Goal: Transaction & Acquisition: Download file/media

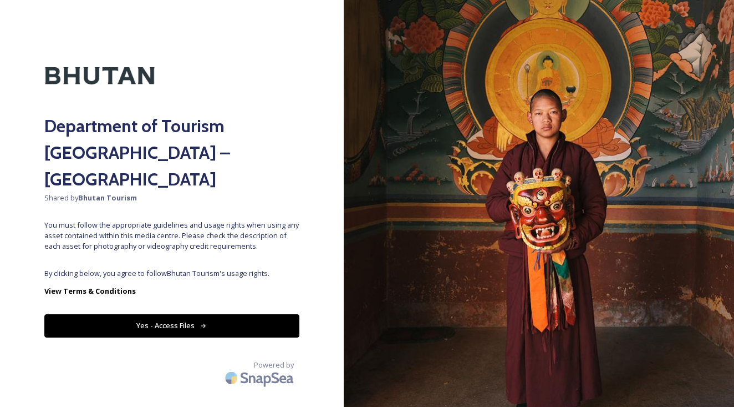
click at [197, 314] on button "Yes - Access Files" at bounding box center [171, 325] width 255 height 23
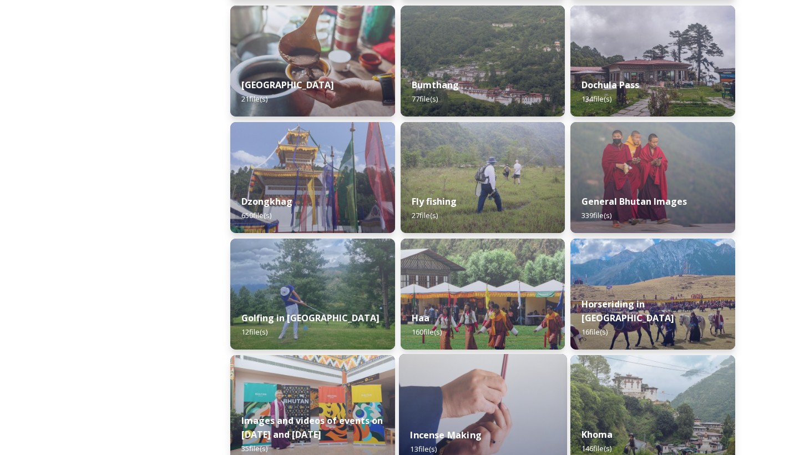
scroll to position [544, 0]
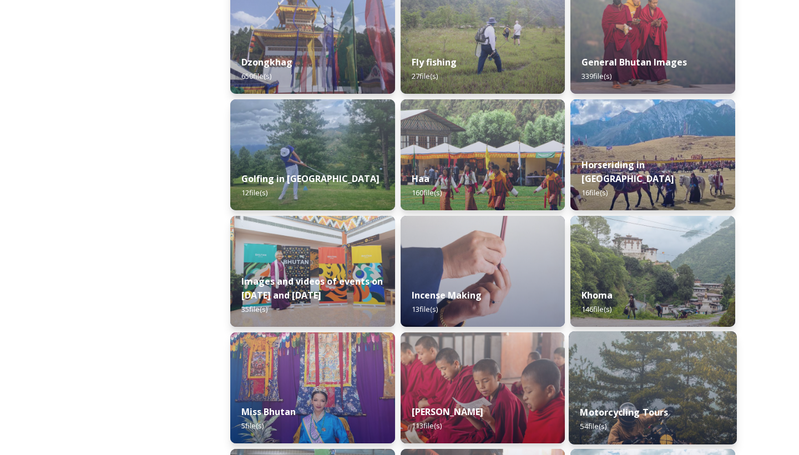
click at [674, 406] on div "Motorcycling Tours 54 file(s)" at bounding box center [652, 419] width 168 height 50
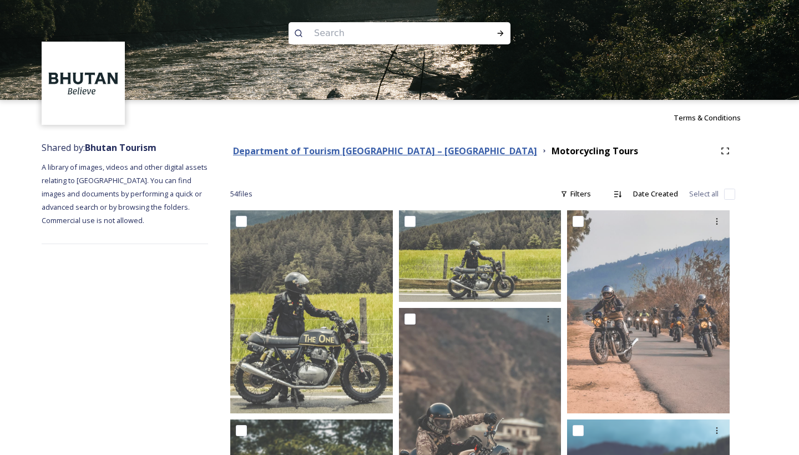
click at [420, 149] on strong "Department of Tourism [GEOGRAPHIC_DATA] – [GEOGRAPHIC_DATA]" at bounding box center [385, 151] width 304 height 12
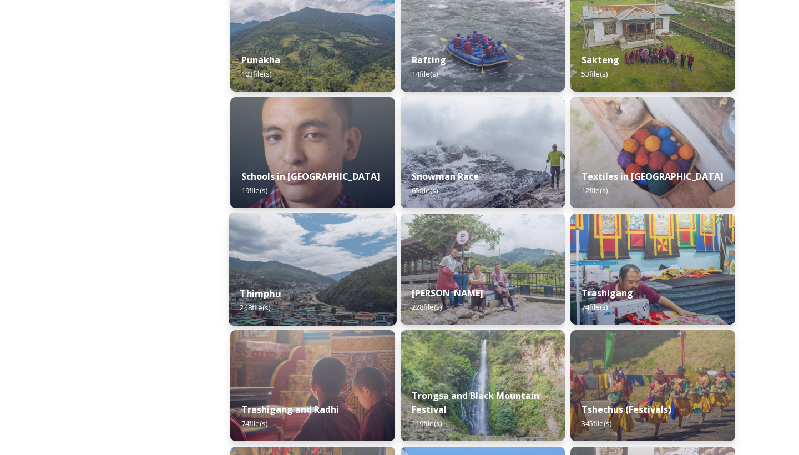
click at [300, 299] on div "Thimphu 248 file(s)" at bounding box center [312, 300] width 168 height 50
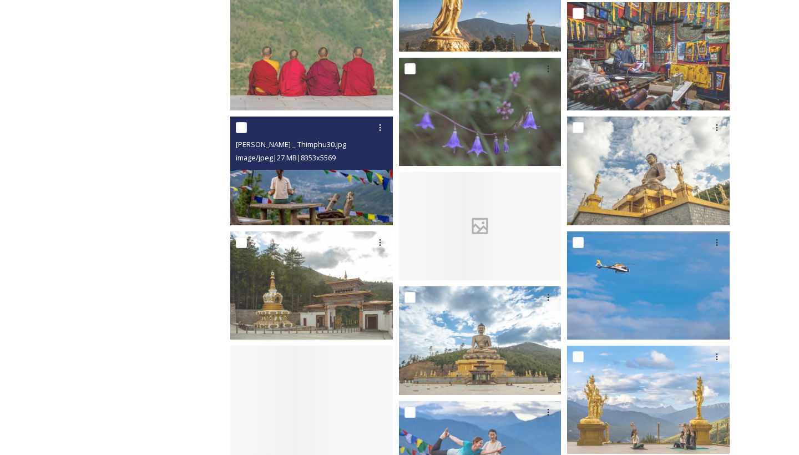
click at [294, 180] on img at bounding box center [311, 170] width 162 height 108
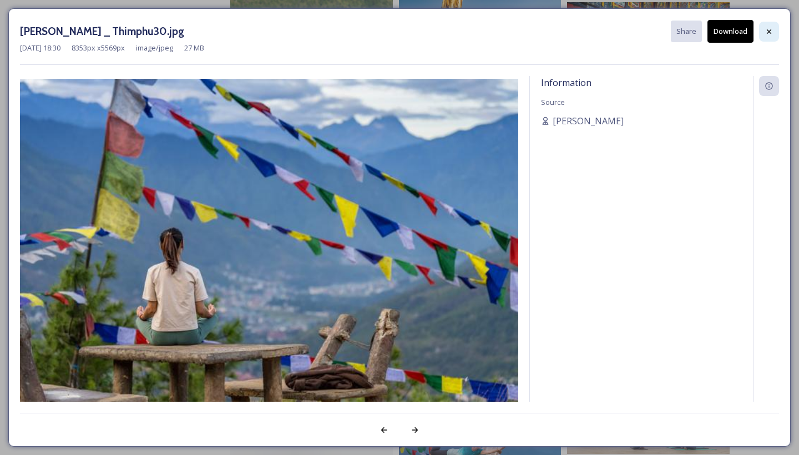
click at [734, 29] on div at bounding box center [769, 32] width 20 height 20
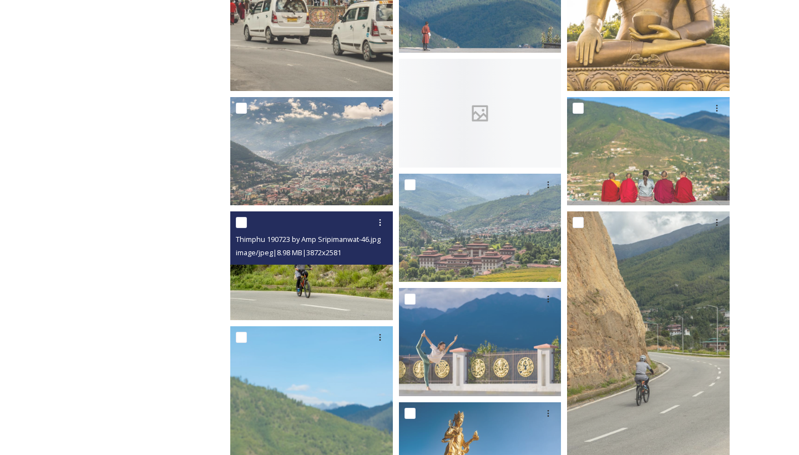
click at [251, 264] on div "Thimphu 190723 by Amp Sripimanwat-46.jpg image/jpeg | 8.98 MB | 3872 x 2581" at bounding box center [311, 237] width 162 height 53
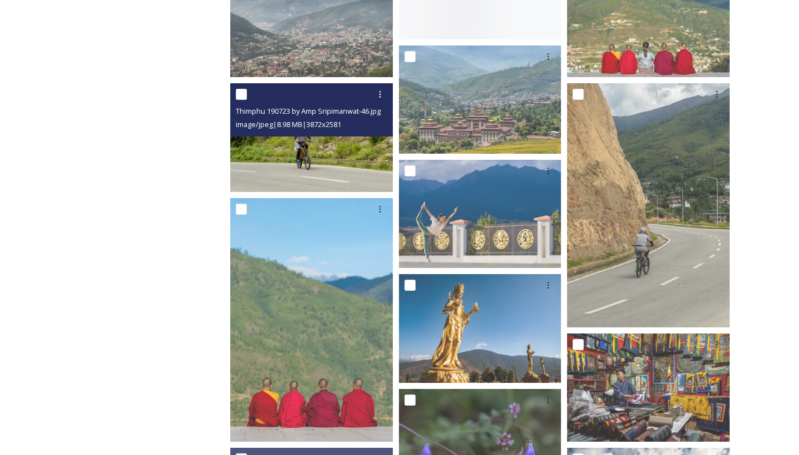
click at [268, 172] on img at bounding box center [311, 137] width 162 height 108
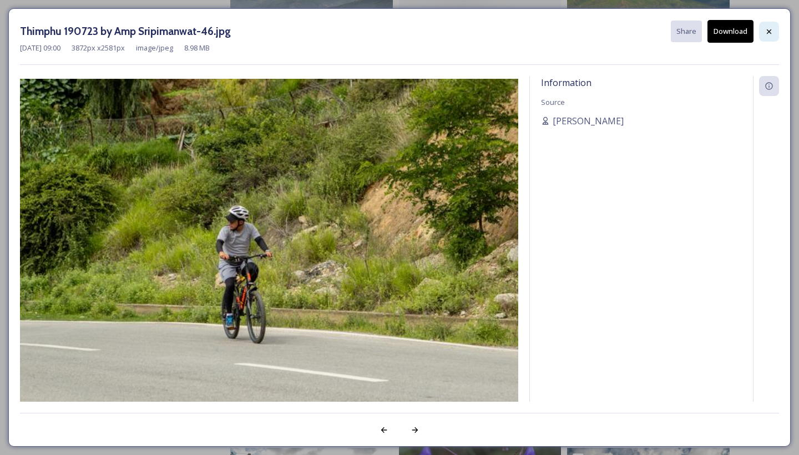
click at [734, 27] on icon at bounding box center [768, 31] width 9 height 9
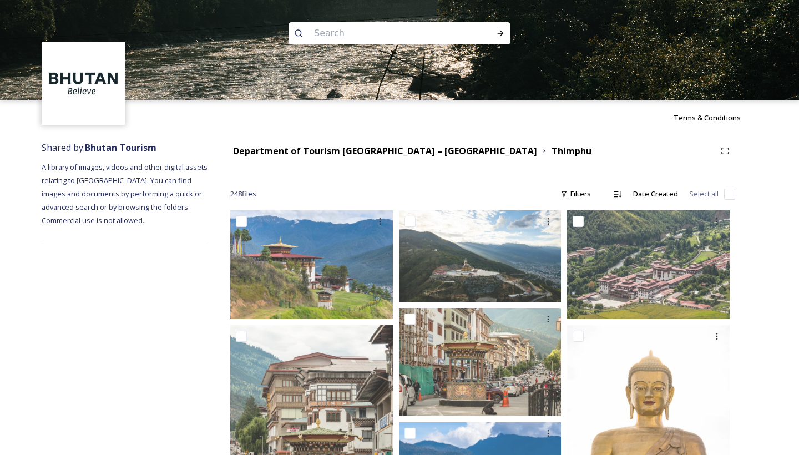
click at [353, 43] on input at bounding box center [384, 33] width 152 height 24
type input "cycling"
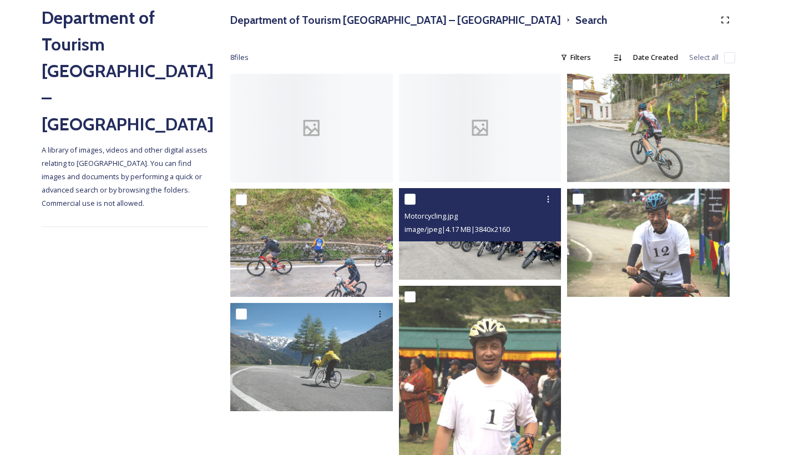
scroll to position [130, 0]
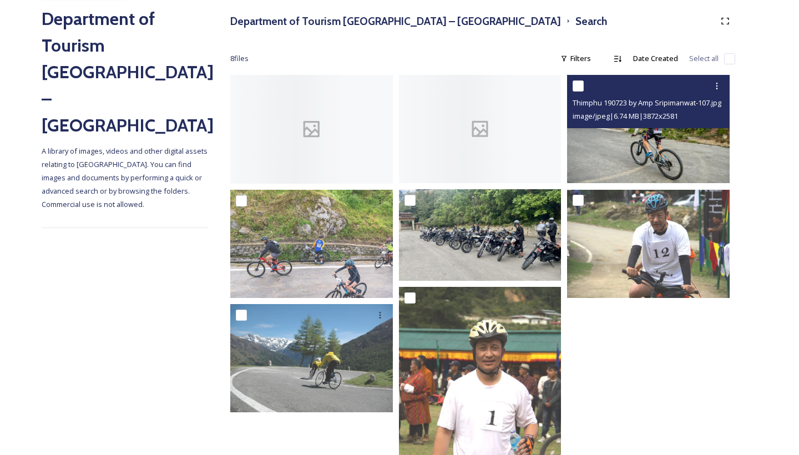
click at [629, 134] on img at bounding box center [648, 129] width 162 height 108
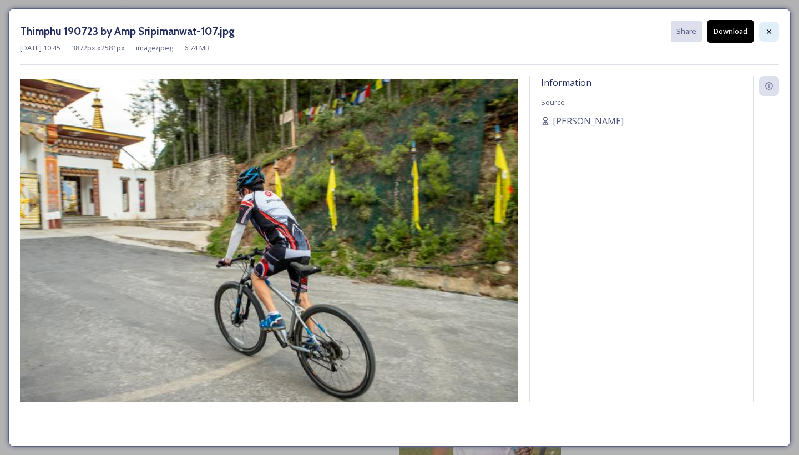
click at [734, 31] on div at bounding box center [769, 32] width 20 height 20
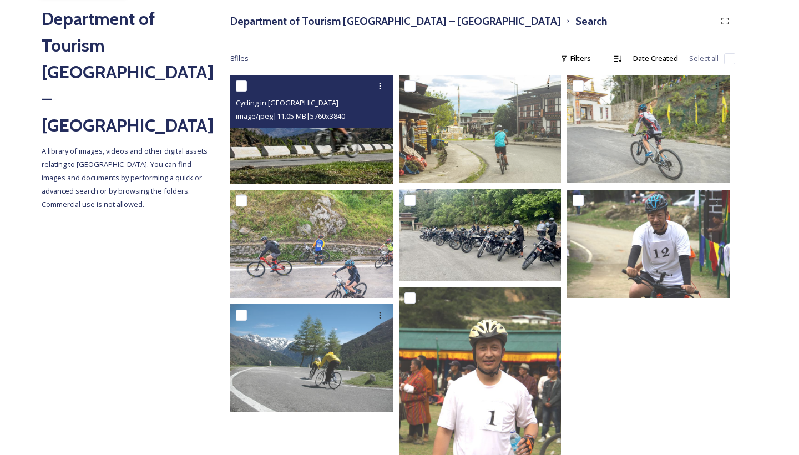
click at [302, 151] on img at bounding box center [311, 129] width 162 height 108
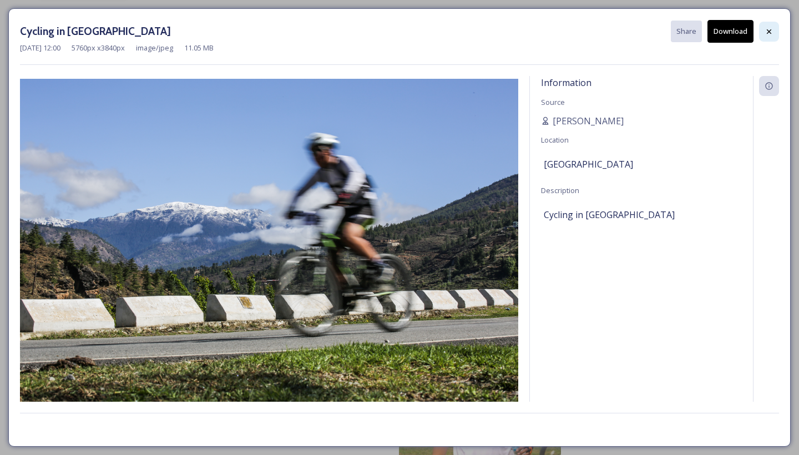
click at [734, 36] on div at bounding box center [769, 32] width 20 height 20
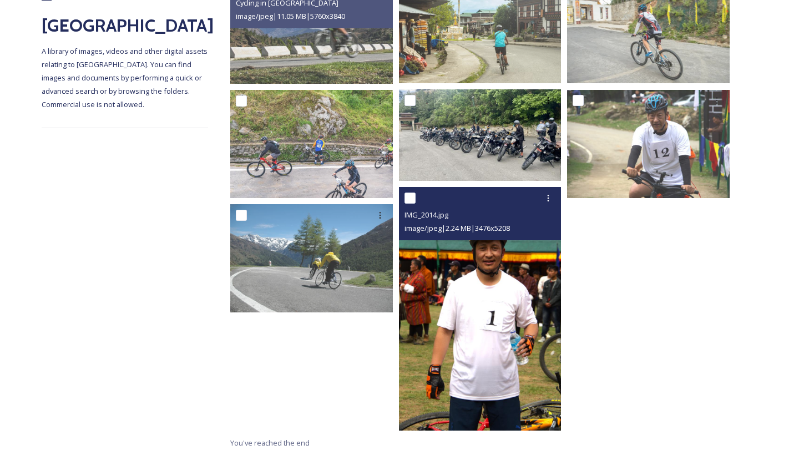
scroll to position [230, 0]
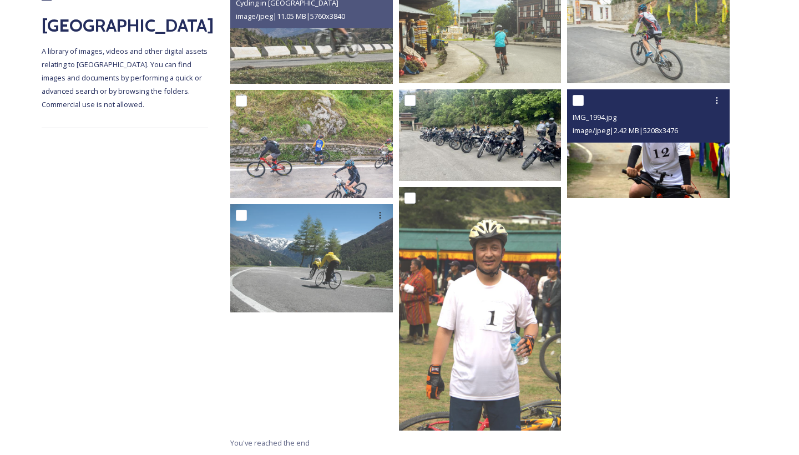
click at [652, 167] on img at bounding box center [648, 144] width 162 height 108
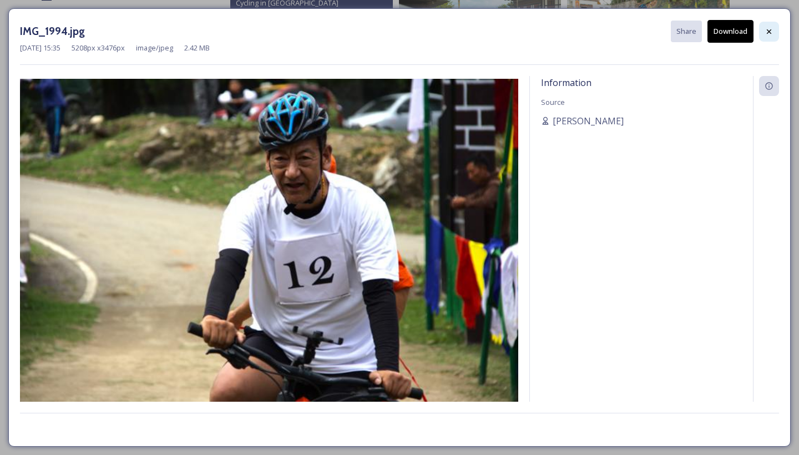
click at [734, 22] on div at bounding box center [769, 32] width 20 height 20
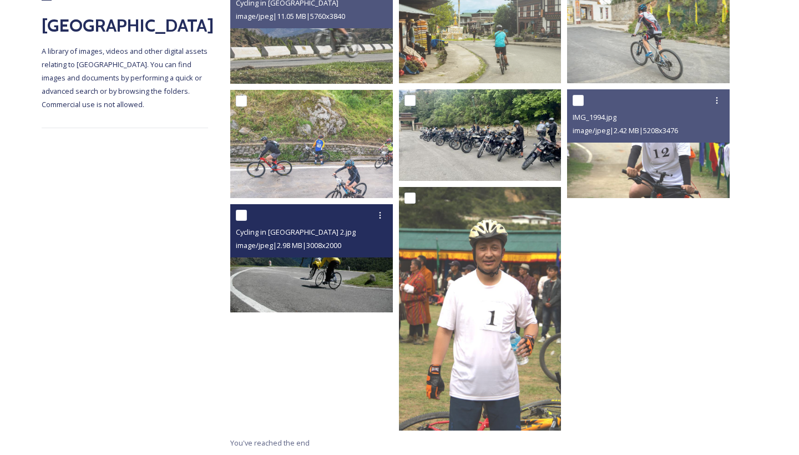
click at [263, 252] on div "Cycling in [GEOGRAPHIC_DATA] 2.jpg image/jpeg | 2.98 MB | 3008 x 2000" at bounding box center [311, 230] width 162 height 53
click at [355, 270] on img at bounding box center [311, 258] width 162 height 108
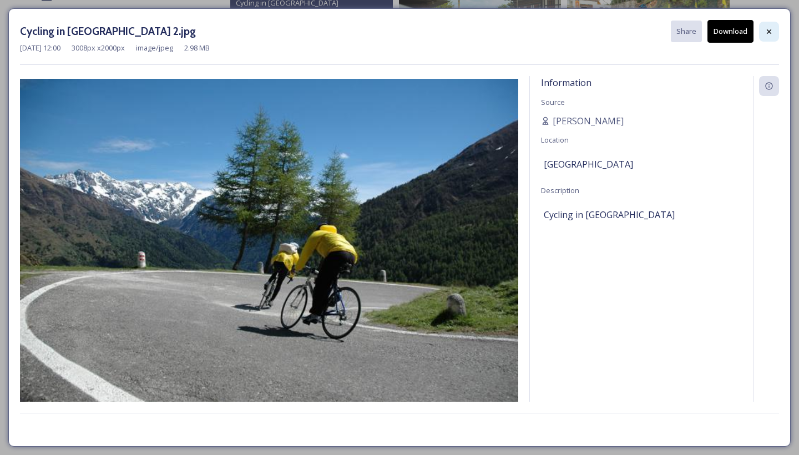
click at [734, 38] on div at bounding box center [769, 32] width 20 height 20
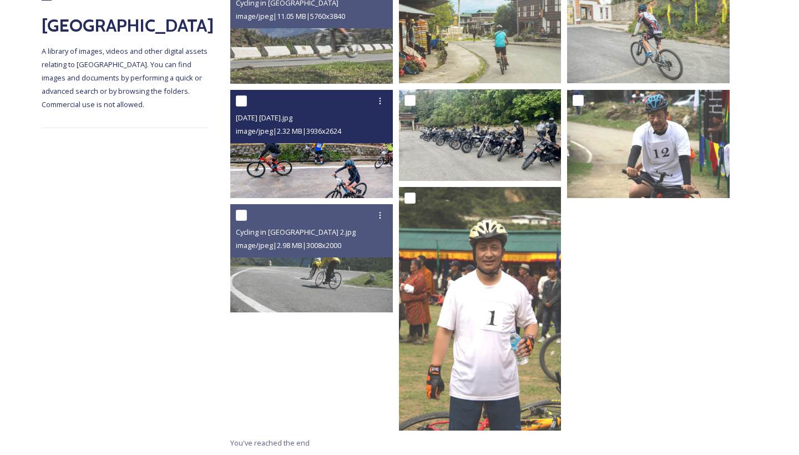
click at [373, 145] on img at bounding box center [311, 143] width 162 height 108
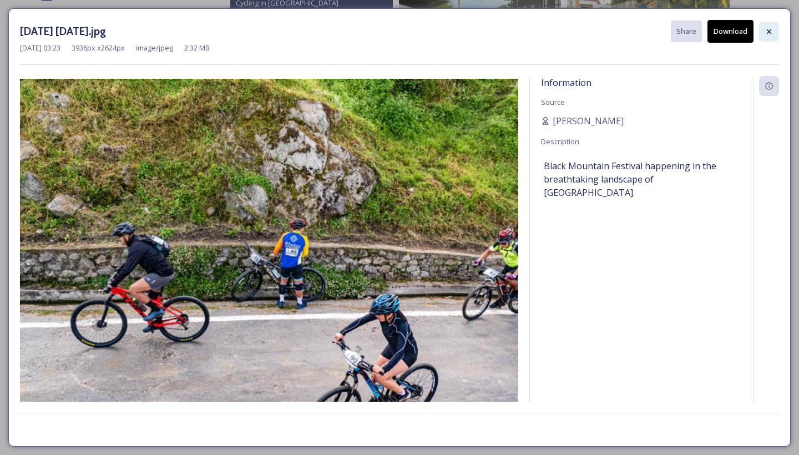
click at [734, 32] on icon at bounding box center [768, 31] width 4 height 4
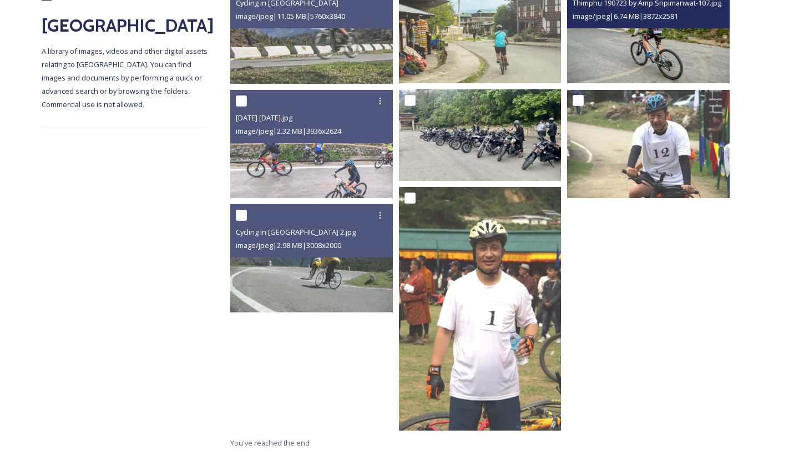
click at [622, 69] on img at bounding box center [648, 29] width 162 height 108
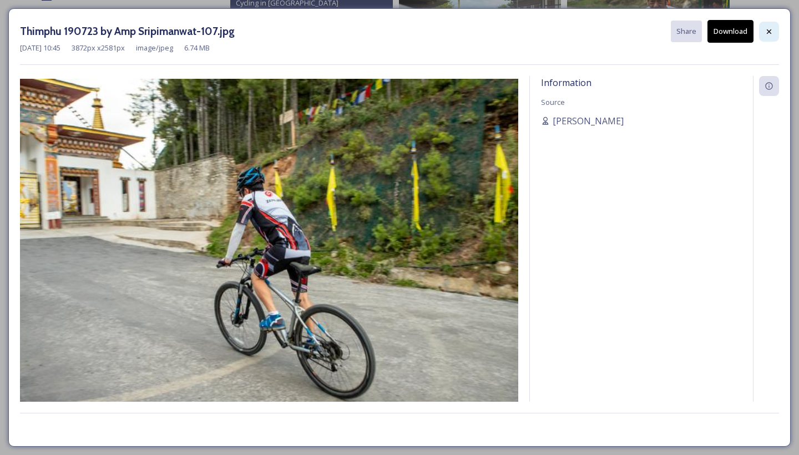
click at [734, 32] on div at bounding box center [769, 32] width 20 height 20
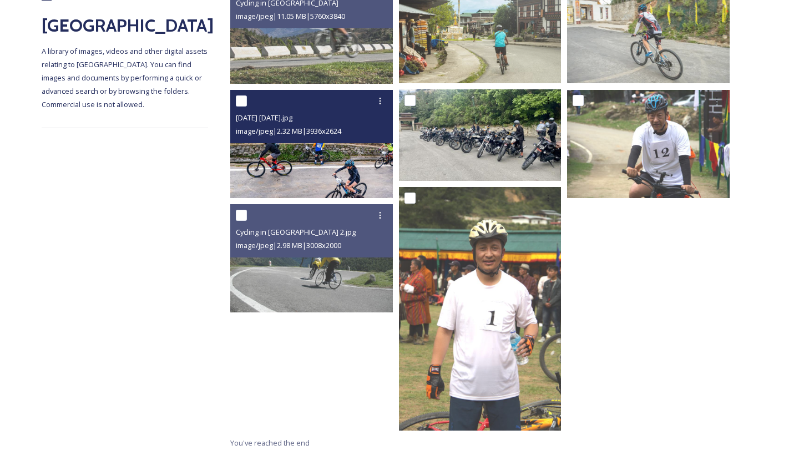
click at [247, 164] on img at bounding box center [311, 143] width 162 height 108
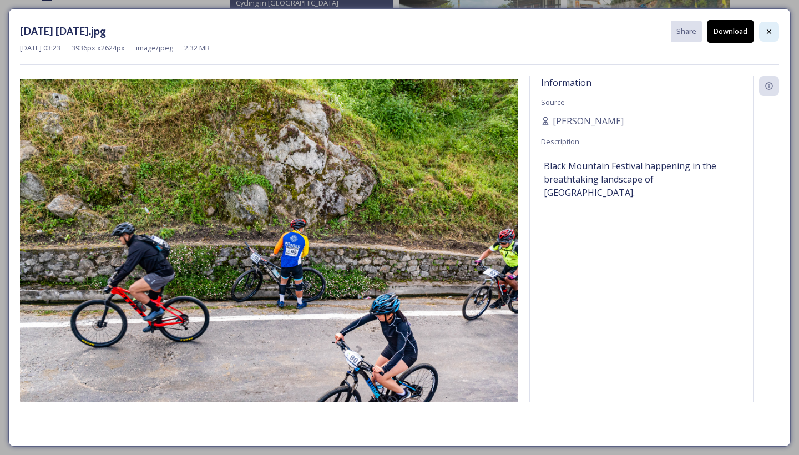
click at [734, 39] on div at bounding box center [769, 32] width 20 height 20
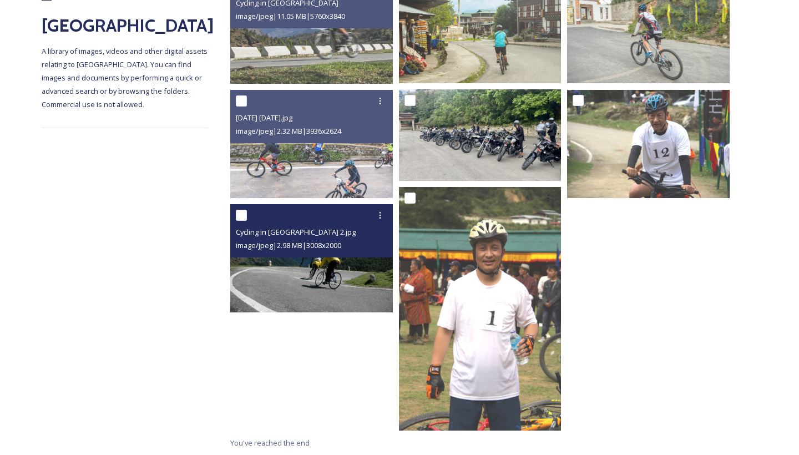
click at [328, 292] on img at bounding box center [311, 258] width 162 height 108
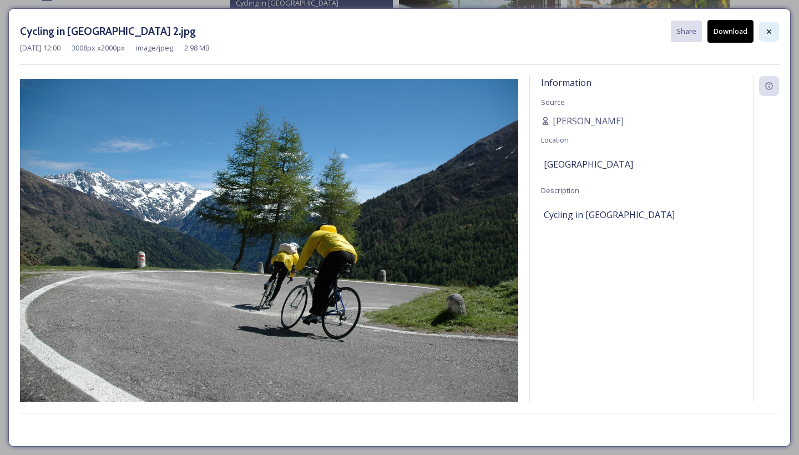
click at [734, 31] on div at bounding box center [769, 32] width 20 height 20
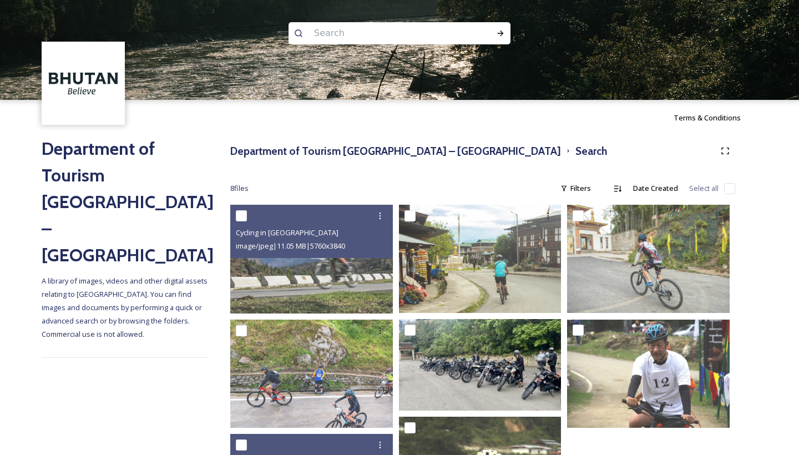
click at [353, 38] on input at bounding box center [384, 33] width 152 height 24
type input "cycle"
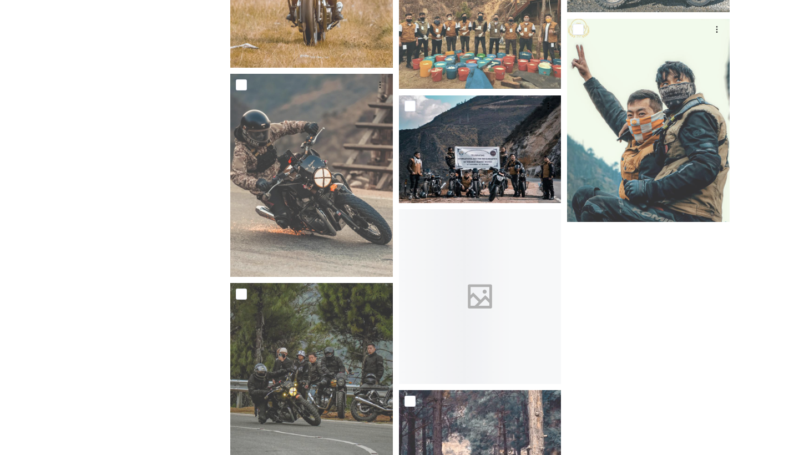
scroll to position [2210, 0]
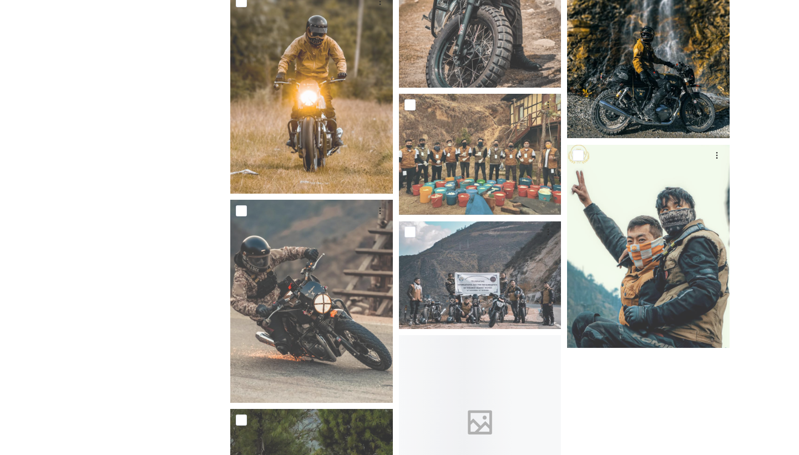
click at [720, 101] on img at bounding box center [648, 36] width 162 height 203
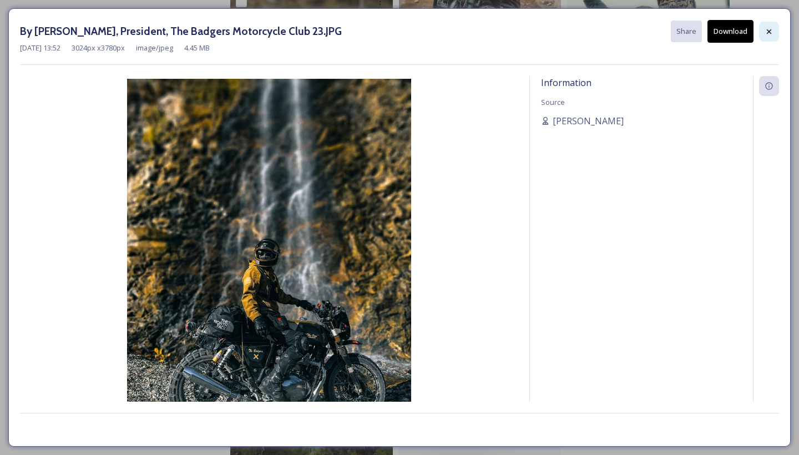
click at [734, 31] on div at bounding box center [769, 32] width 20 height 20
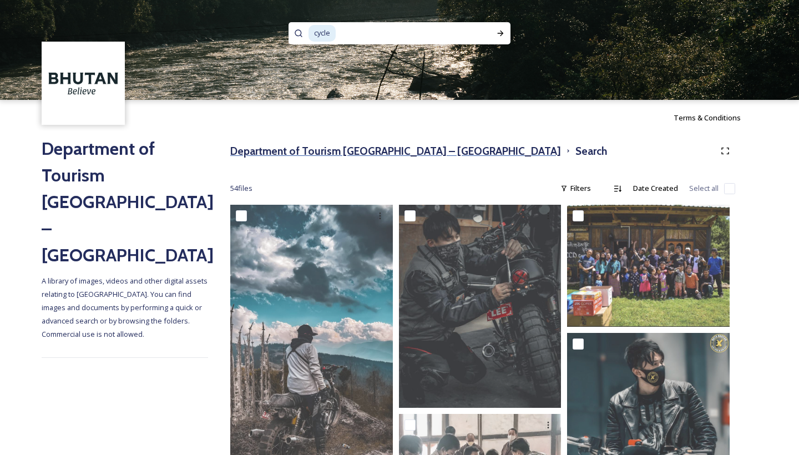
click at [348, 151] on h3 "Department of Tourism [GEOGRAPHIC_DATA] – [GEOGRAPHIC_DATA]" at bounding box center [395, 151] width 331 height 16
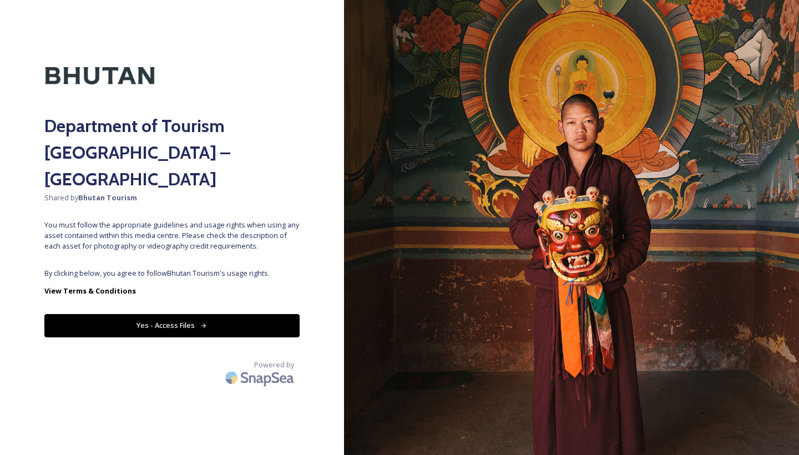
click at [187, 314] on button "Yes - Access Files" at bounding box center [171, 325] width 255 height 23
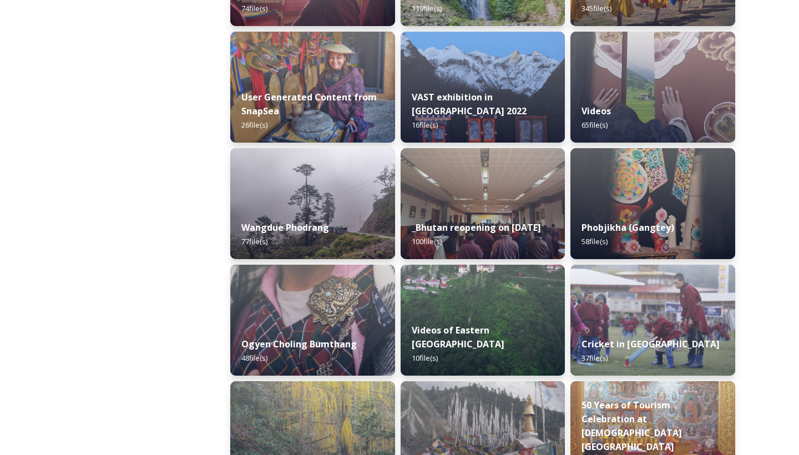
scroll to position [1265, 0]
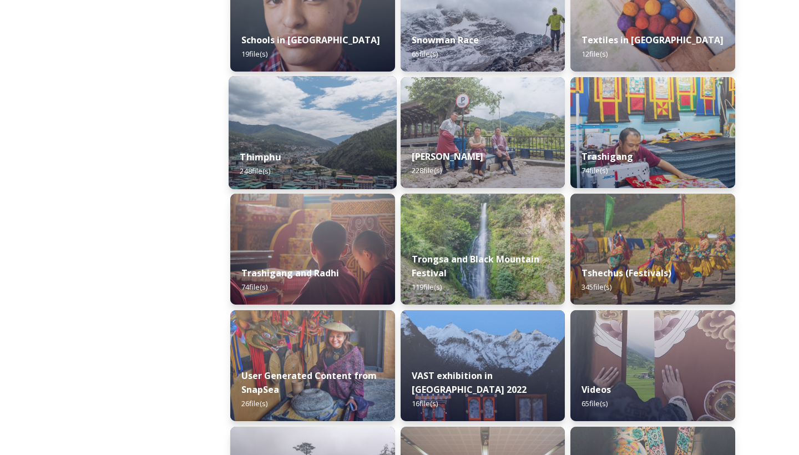
click at [294, 172] on div "Thimphu 248 file(s)" at bounding box center [312, 164] width 168 height 50
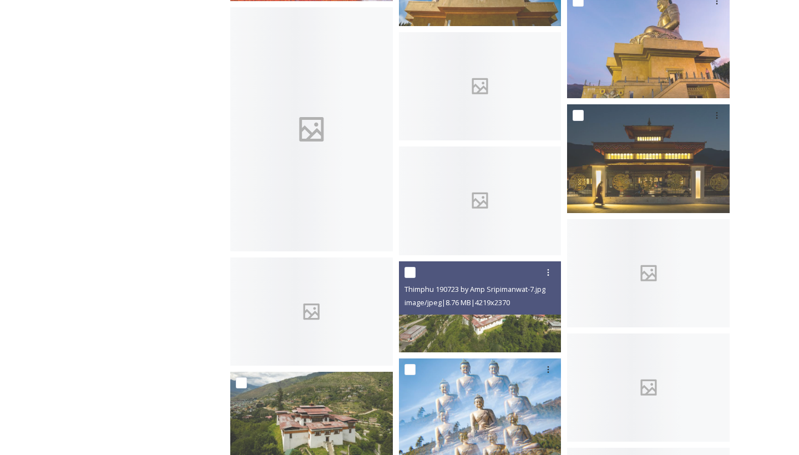
scroll to position [5031, 0]
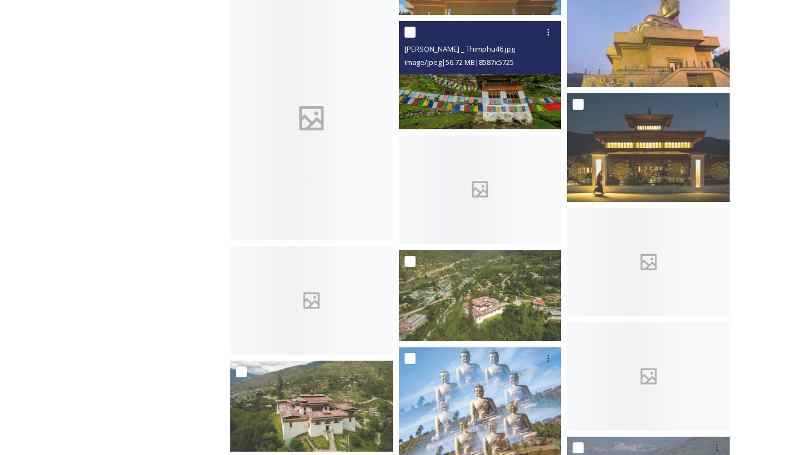
click at [478, 111] on img at bounding box center [480, 75] width 162 height 108
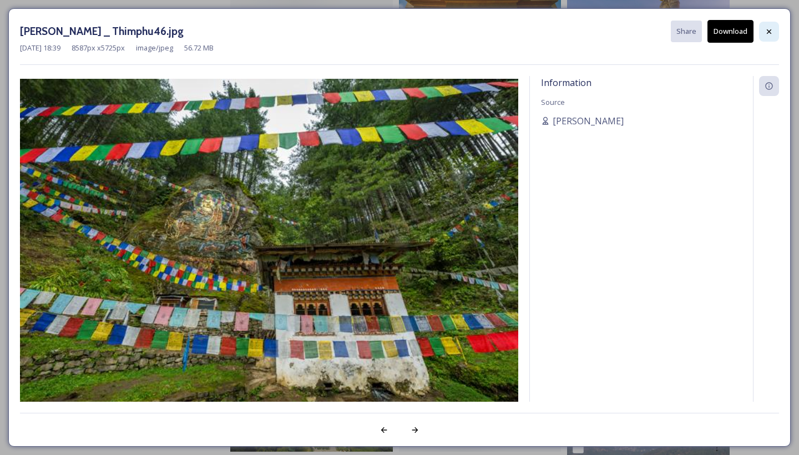
click at [734, 35] on div at bounding box center [769, 32] width 20 height 20
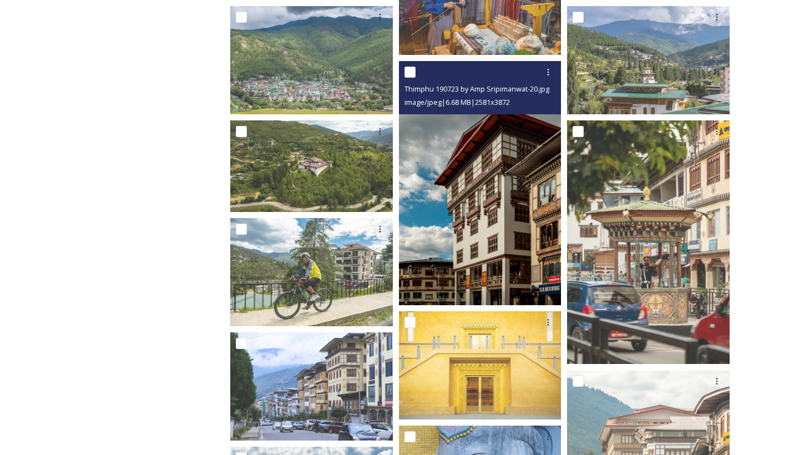
scroll to position [1984, 0]
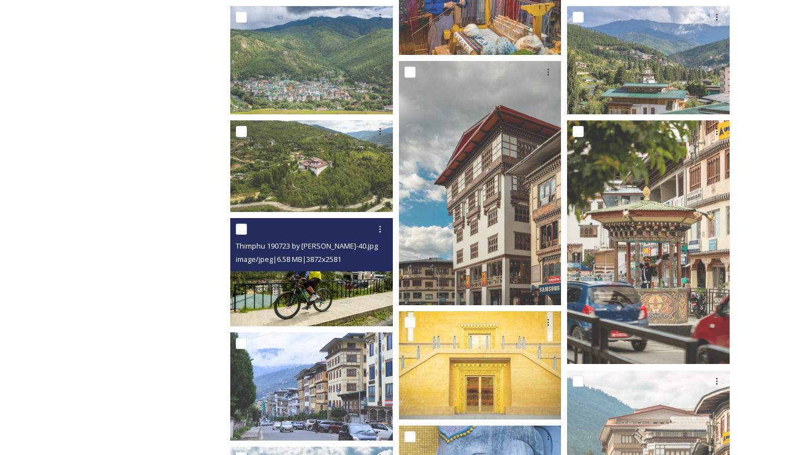
click at [317, 282] on img at bounding box center [311, 272] width 162 height 108
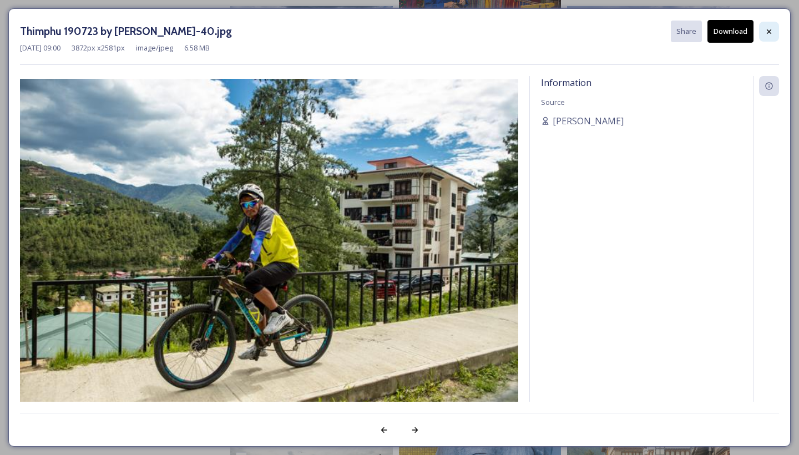
click at [734, 34] on div at bounding box center [769, 32] width 20 height 20
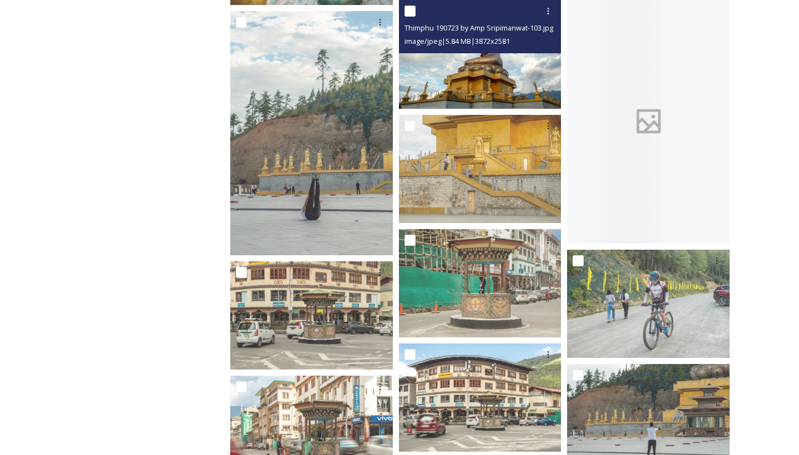
scroll to position [9249, 0]
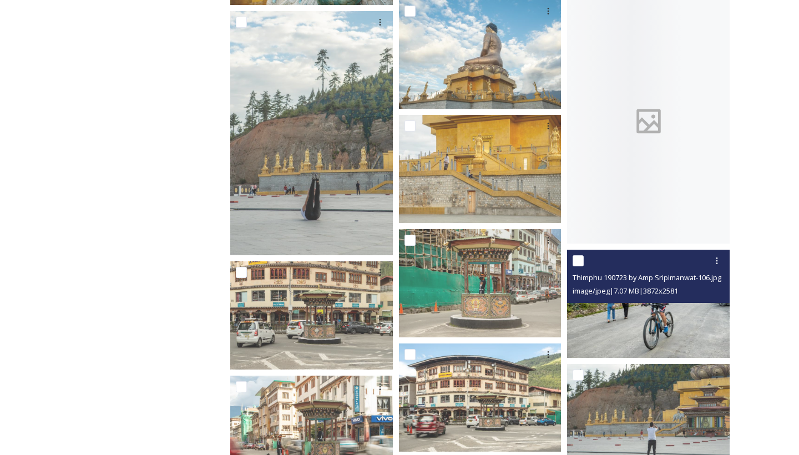
click at [619, 317] on img at bounding box center [648, 304] width 162 height 108
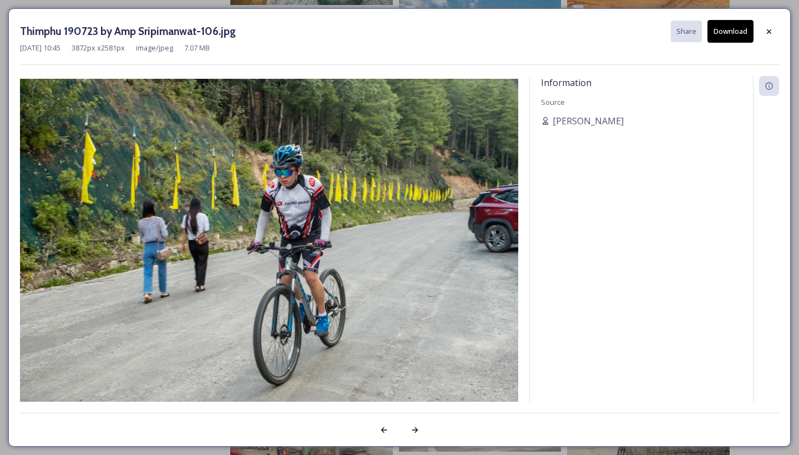
click at [717, 34] on button "Download" at bounding box center [730, 31] width 46 height 23
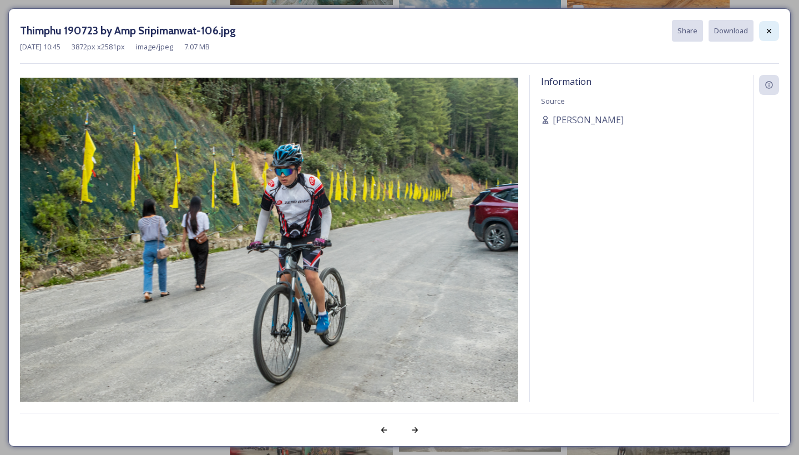
click at [734, 28] on icon at bounding box center [768, 31] width 9 height 9
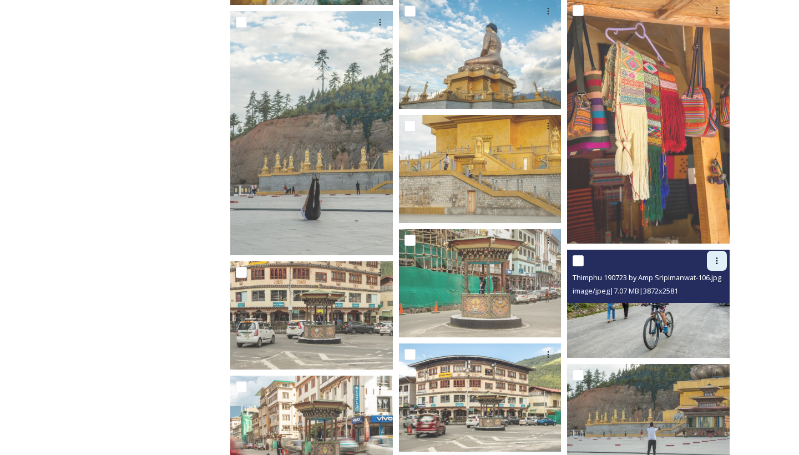
click at [717, 265] on div at bounding box center [717, 261] width 20 height 20
click at [693, 304] on span "Download" at bounding box center [704, 306] width 34 height 11
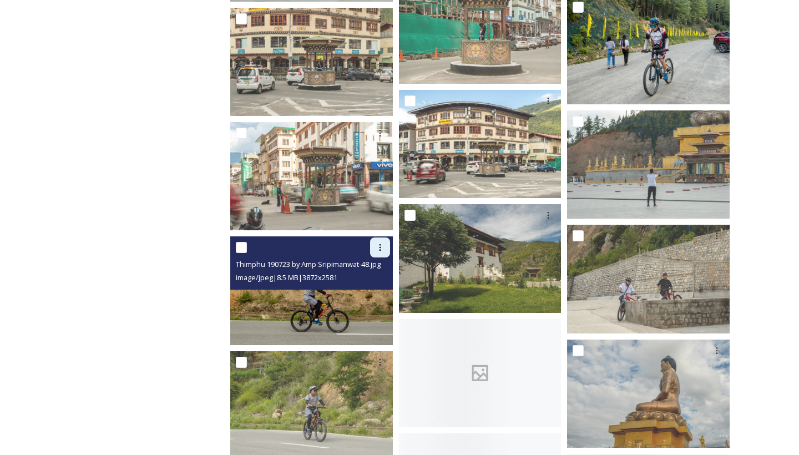
scroll to position [9515, 0]
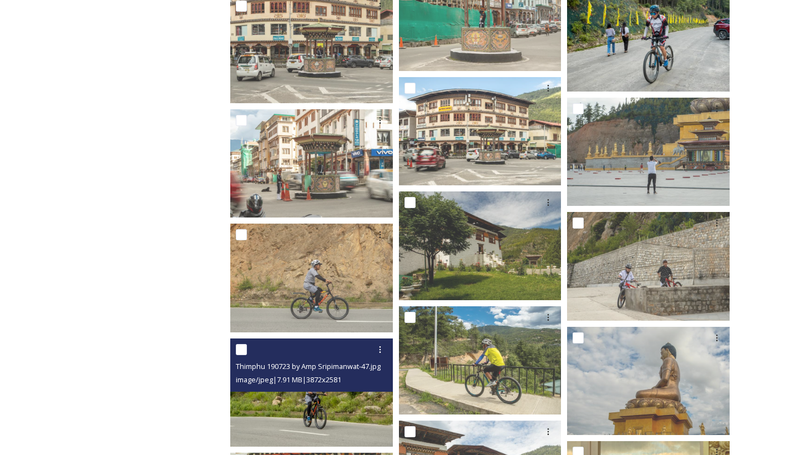
click at [340, 406] on img at bounding box center [311, 392] width 162 height 108
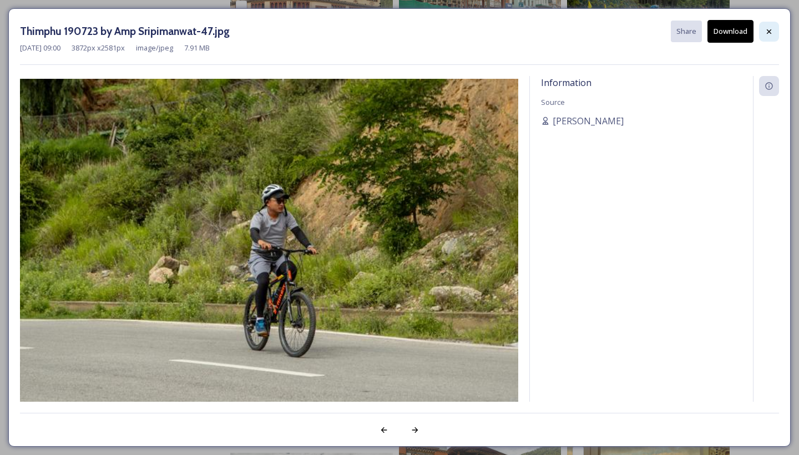
click at [734, 32] on icon at bounding box center [768, 31] width 9 height 9
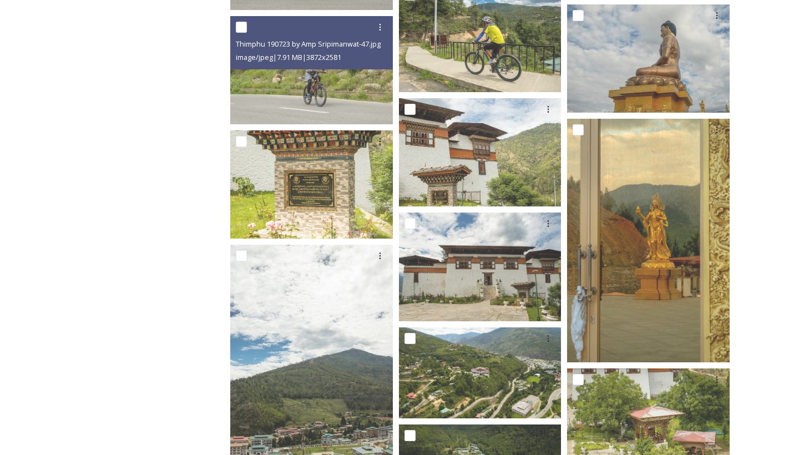
scroll to position [9669, 0]
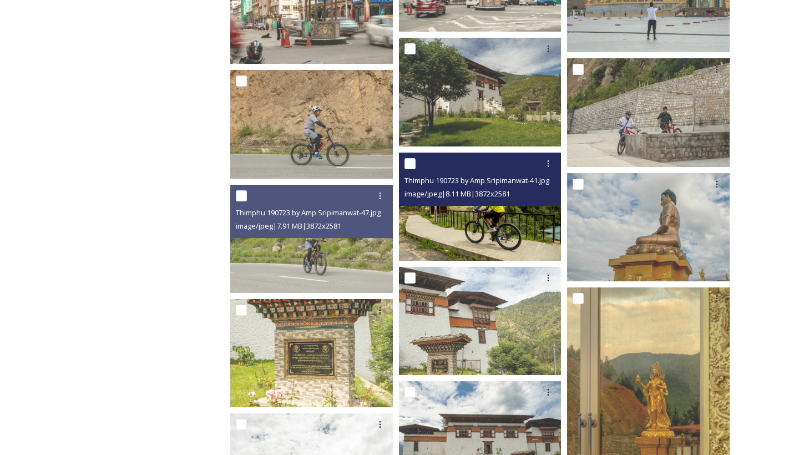
click at [464, 192] on span "image/jpeg | 8.11 MB | 3872 x 2581" at bounding box center [456, 194] width 105 height 10
click at [457, 217] on img at bounding box center [480, 207] width 162 height 108
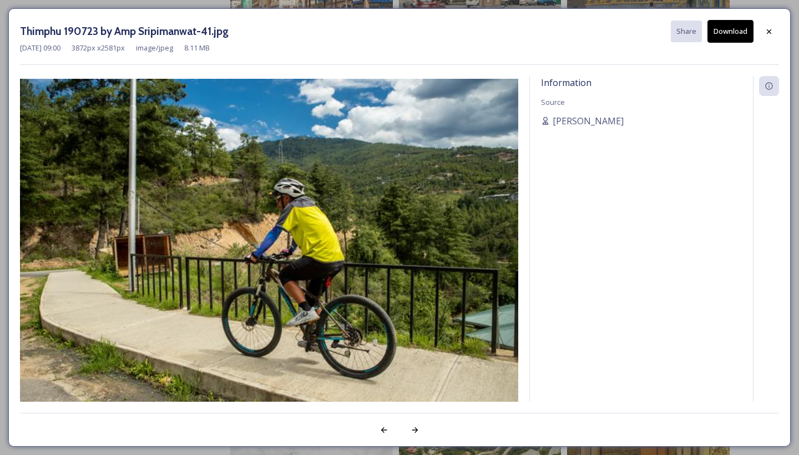
click at [734, 34] on div "Thimphu 190723 by Amp Sripimanwat-41.jpg Share Download [DATE] 09:00 3872 px x …" at bounding box center [399, 227] width 782 height 438
click at [734, 34] on div at bounding box center [769, 32] width 20 height 20
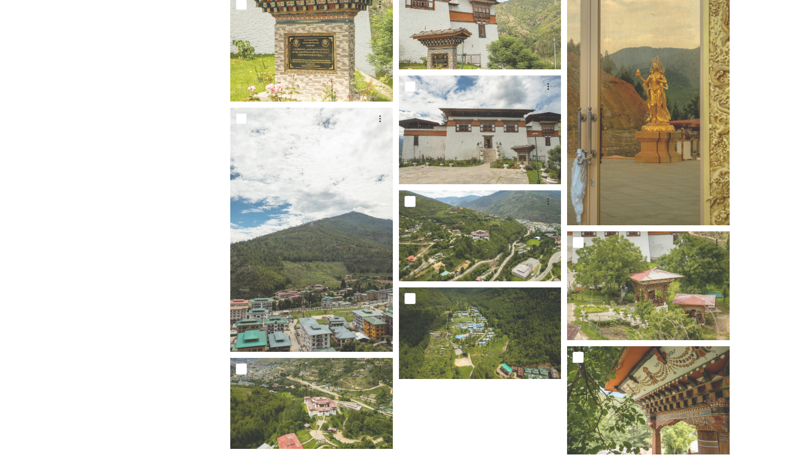
scroll to position [9897, 0]
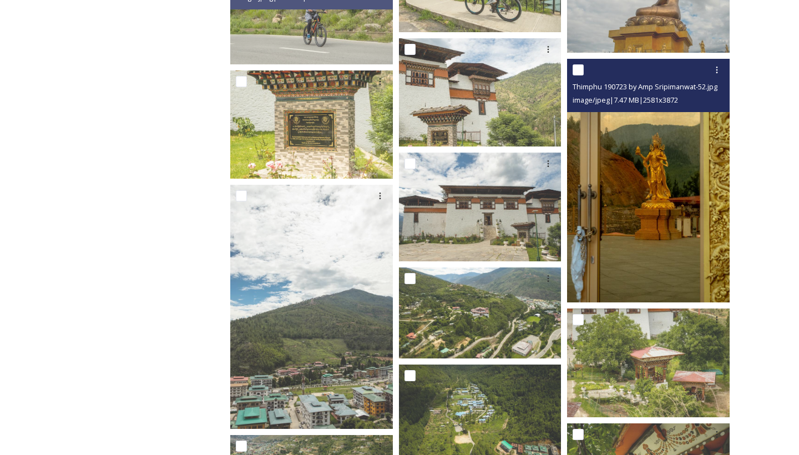
click at [641, 250] on img at bounding box center [648, 181] width 162 height 244
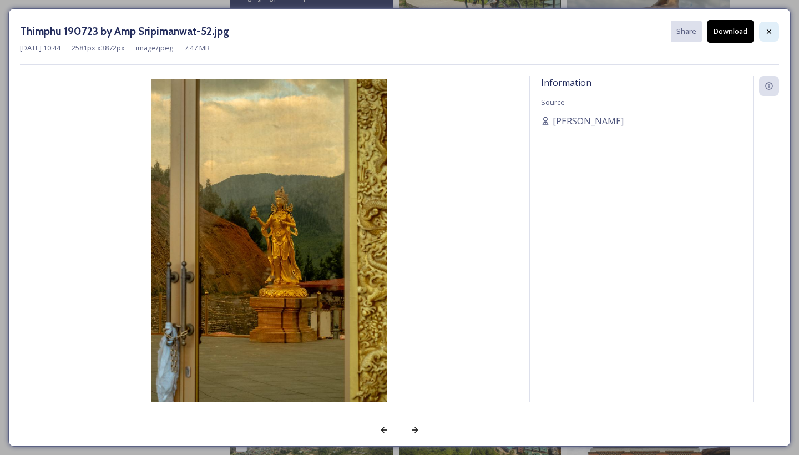
click at [734, 28] on div at bounding box center [769, 32] width 20 height 20
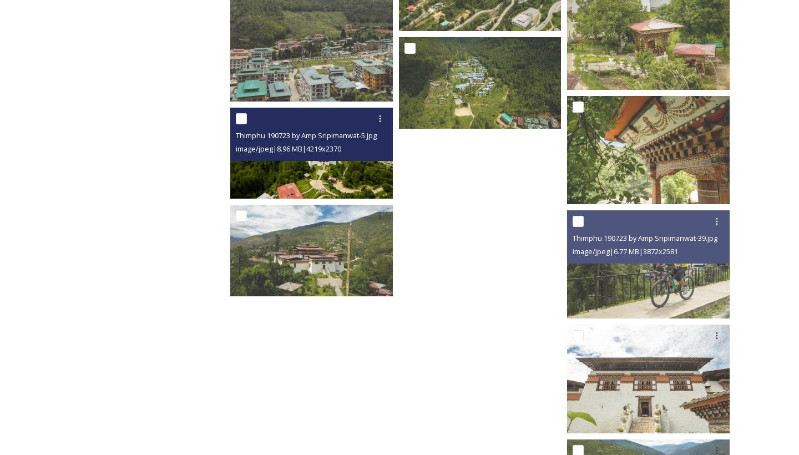
scroll to position [10250, 0]
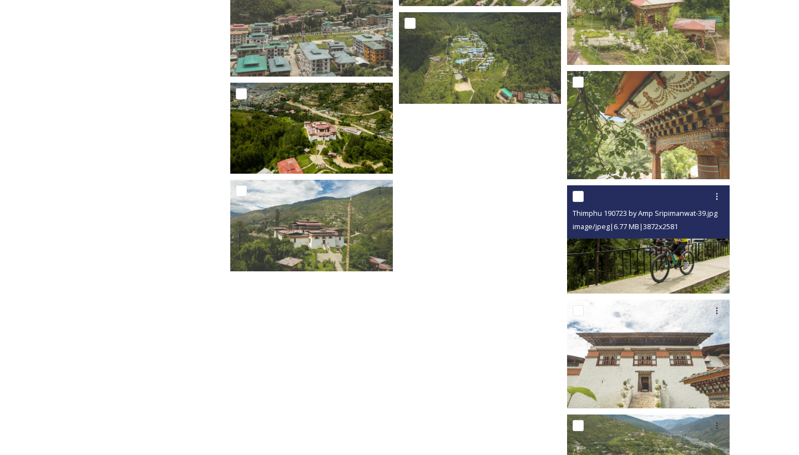
click at [585, 262] on img at bounding box center [648, 239] width 162 height 108
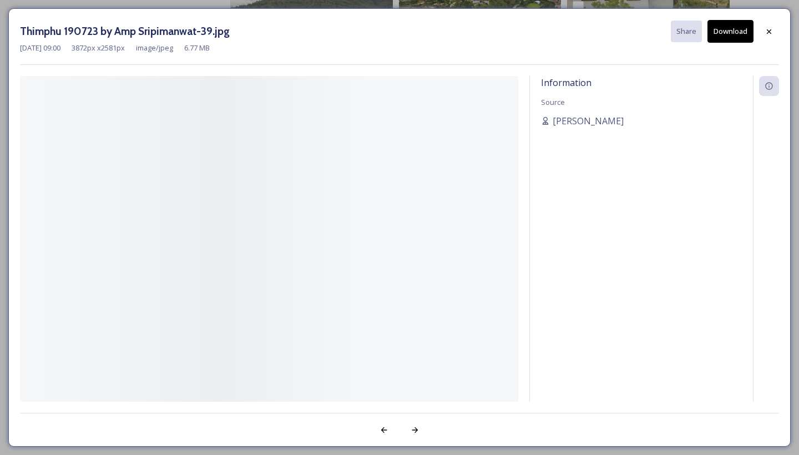
scroll to position [10210, 0]
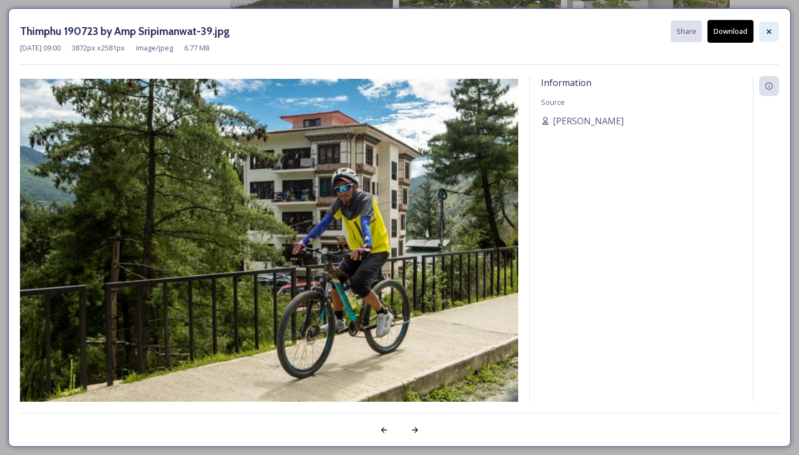
click at [734, 27] on div at bounding box center [769, 32] width 20 height 20
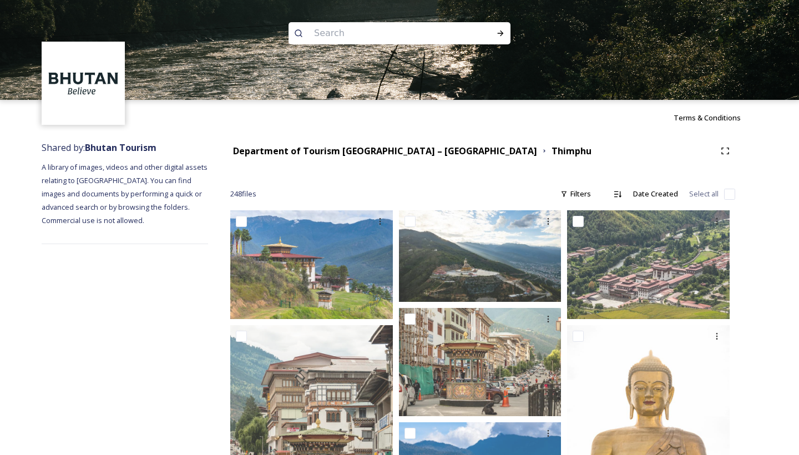
scroll to position [0, 0]
click at [352, 155] on strong "Department of Tourism [GEOGRAPHIC_DATA] – [GEOGRAPHIC_DATA]" at bounding box center [385, 151] width 304 height 12
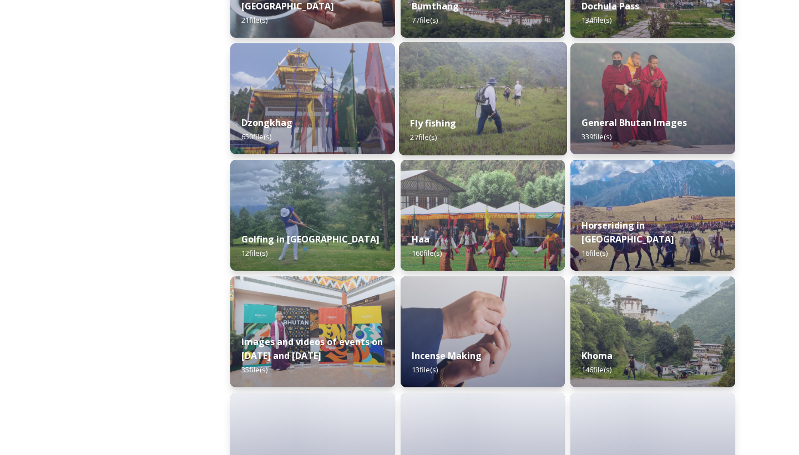
scroll to position [548, 0]
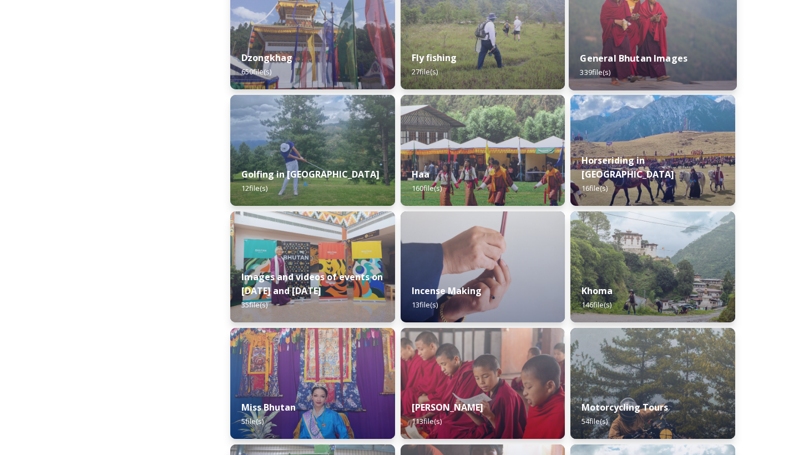
click at [662, 11] on img at bounding box center [652, 33] width 168 height 113
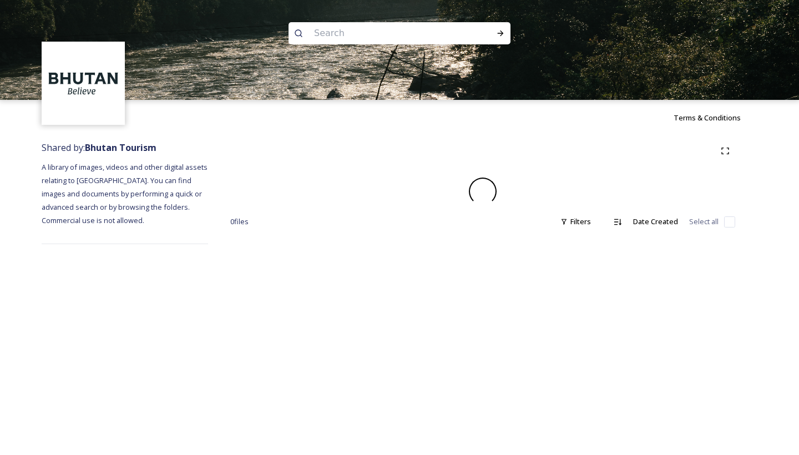
click at [651, 41] on img at bounding box center [399, 50] width 799 height 100
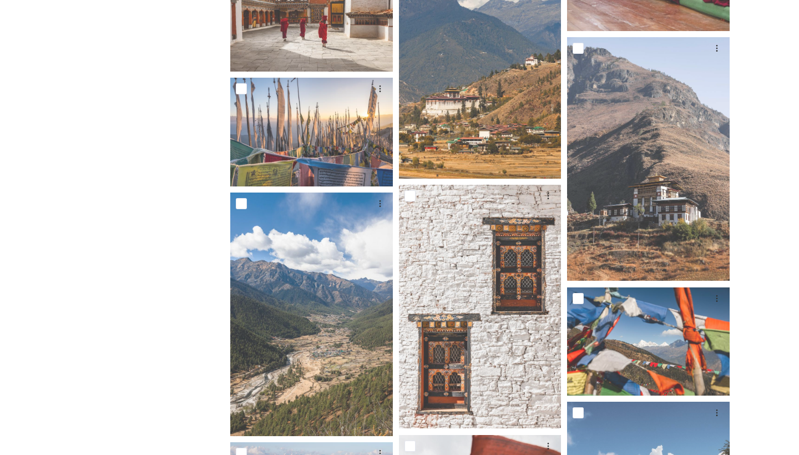
scroll to position [956, 0]
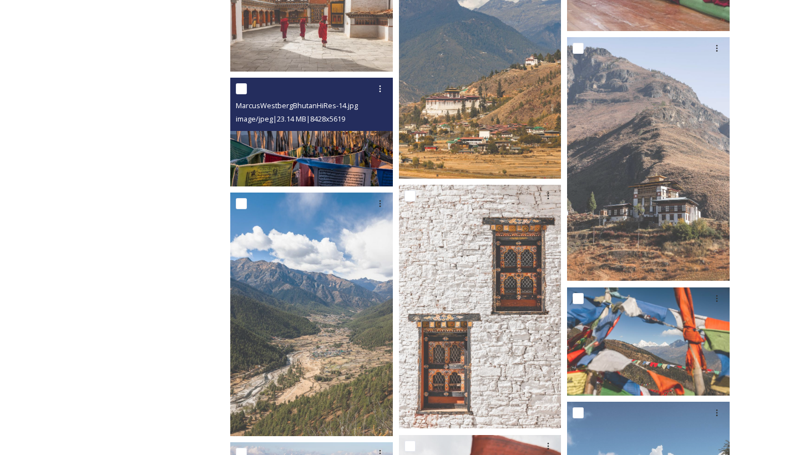
click at [293, 169] on img at bounding box center [311, 132] width 162 height 108
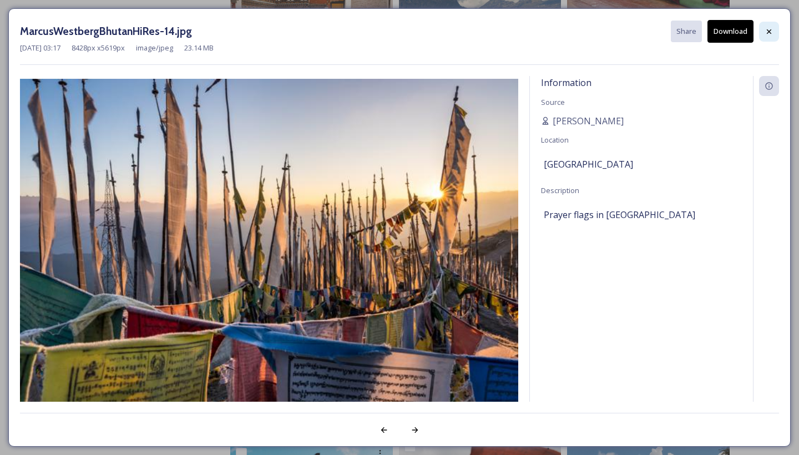
click at [734, 26] on div at bounding box center [769, 32] width 20 height 20
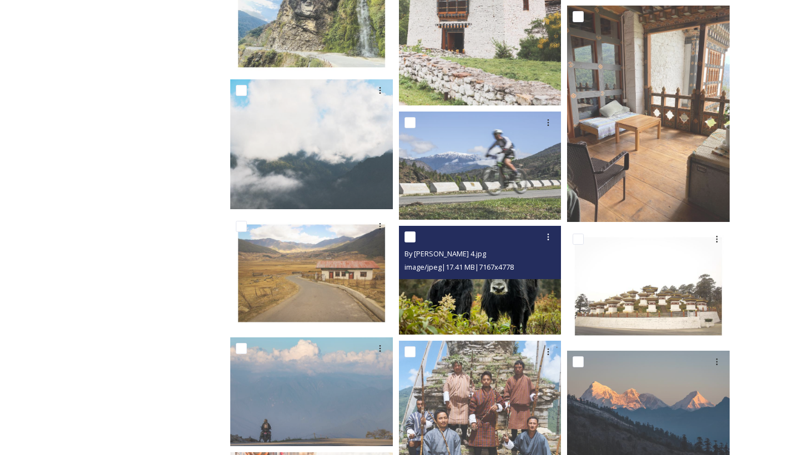
scroll to position [1406, 0]
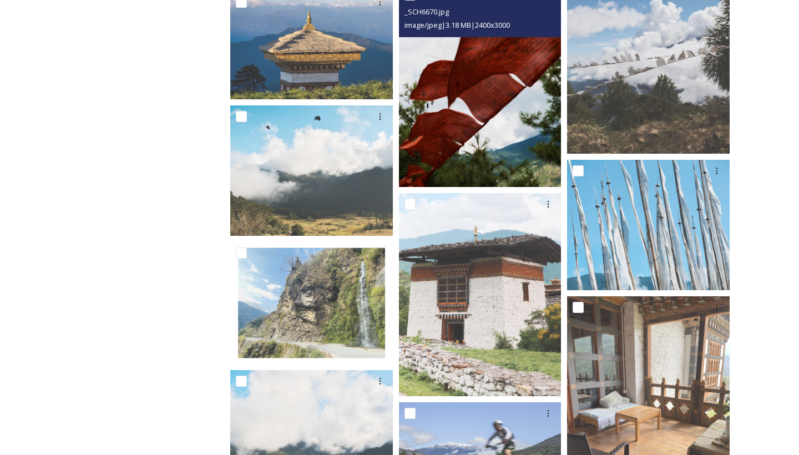
click at [465, 133] on img at bounding box center [480, 85] width 162 height 203
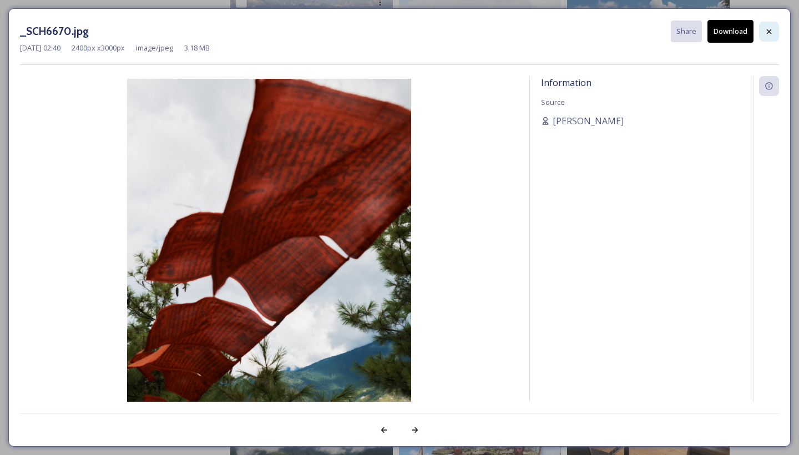
click at [734, 27] on div at bounding box center [769, 32] width 20 height 20
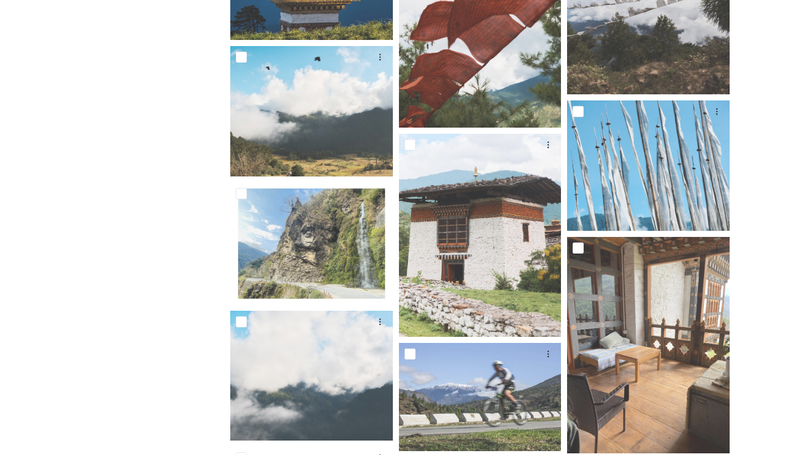
scroll to position [1501, 0]
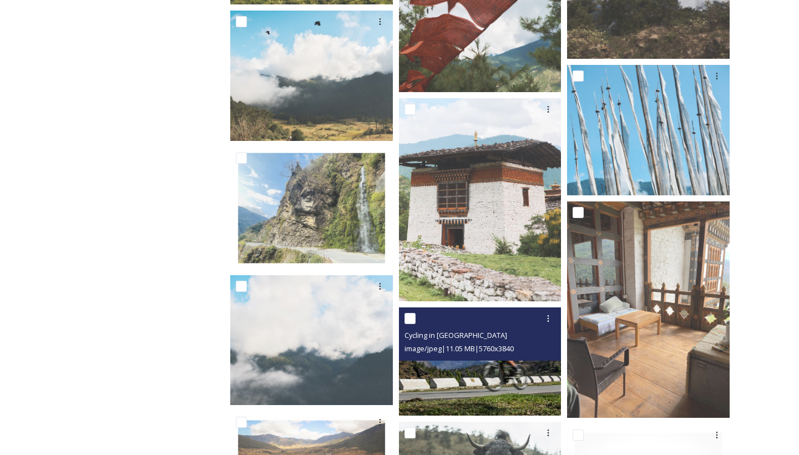
click at [491, 392] on img at bounding box center [480, 361] width 162 height 108
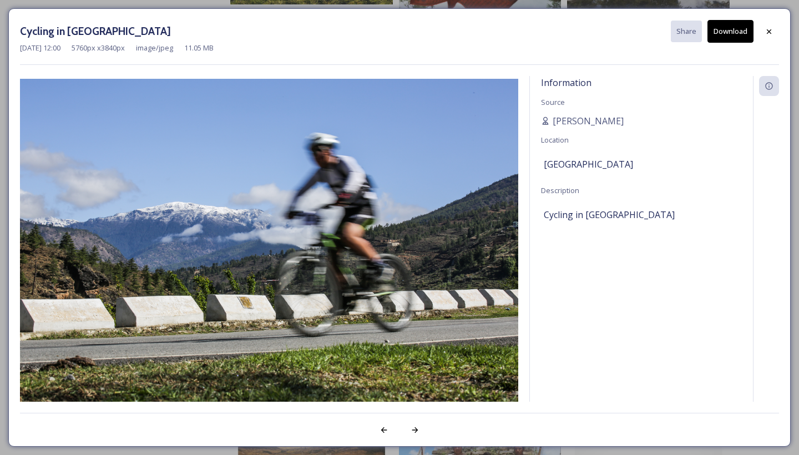
click at [734, 36] on button "Download" at bounding box center [730, 31] width 46 height 23
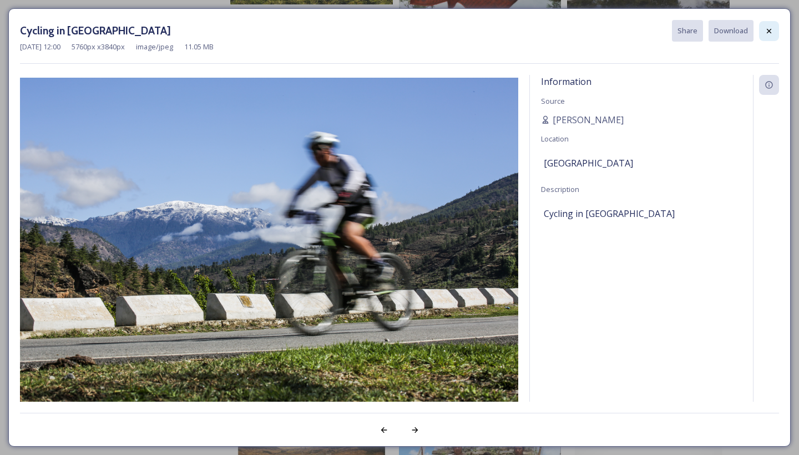
click at [734, 37] on div at bounding box center [769, 31] width 20 height 20
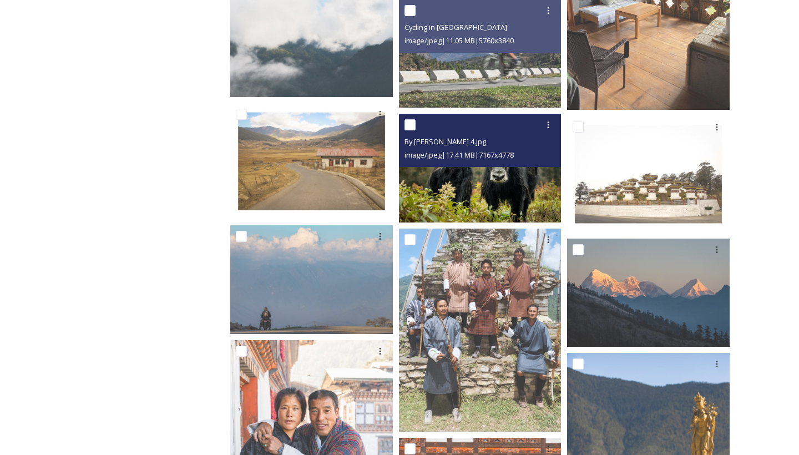
scroll to position [1841, 0]
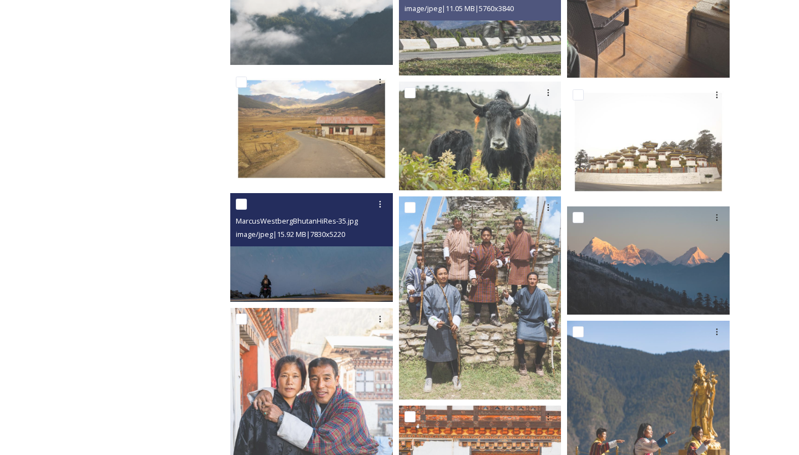
click at [353, 260] on img at bounding box center [311, 247] width 162 height 108
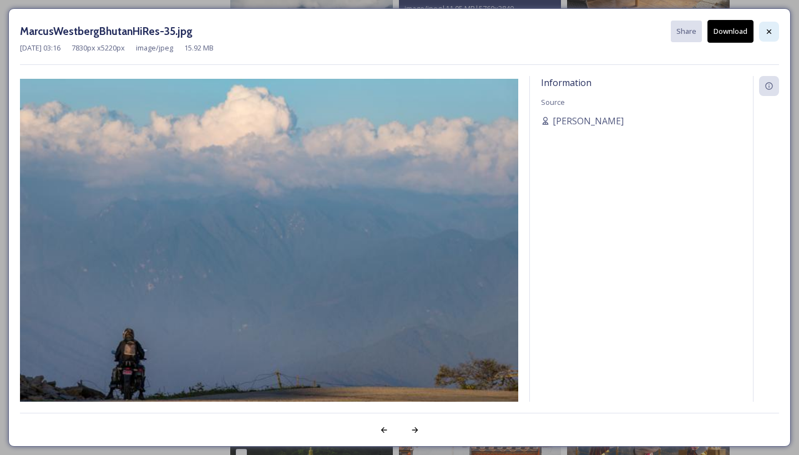
click at [734, 34] on icon at bounding box center [768, 31] width 9 height 9
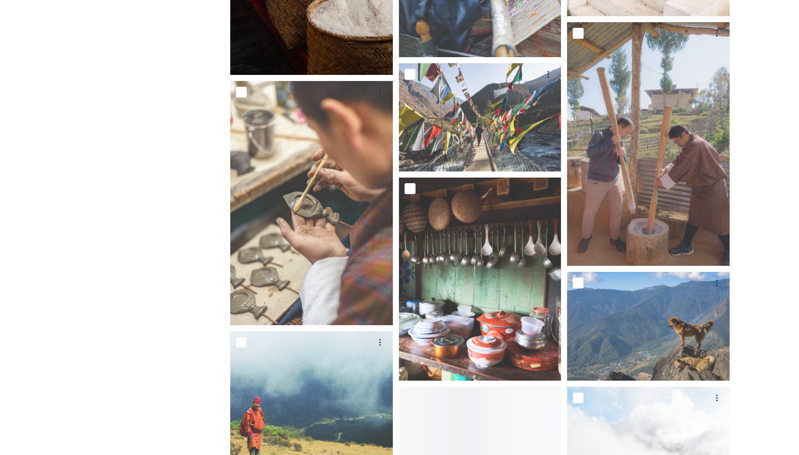
scroll to position [9227, 0]
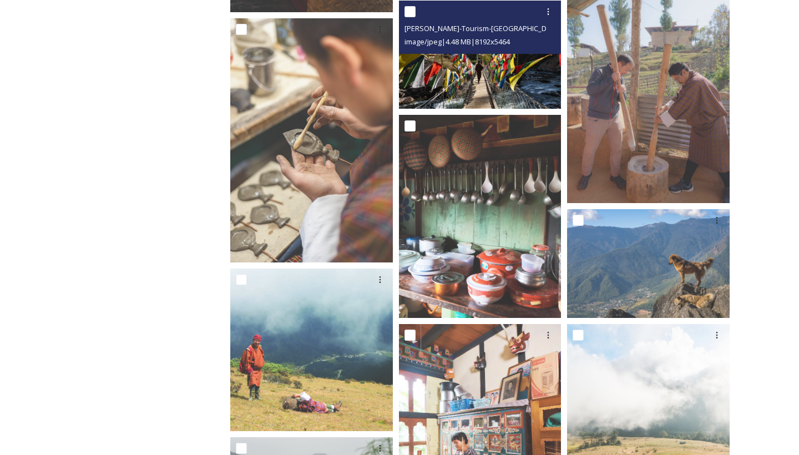
click at [488, 73] on img at bounding box center [480, 55] width 162 height 108
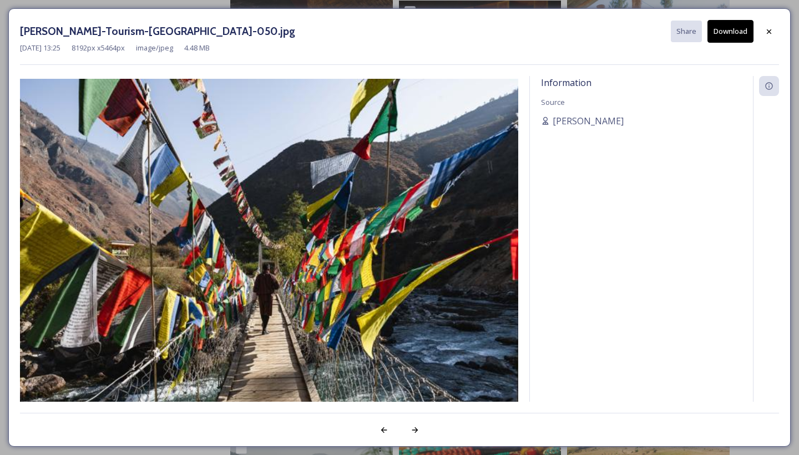
drag, startPoint x: 140, startPoint y: 78, endPoint x: 420, endPoint y: 383, distance: 414.5
click at [420, 383] on div at bounding box center [269, 243] width 498 height 335
click at [400, 294] on img at bounding box center [269, 245] width 498 height 332
click at [734, 33] on icon at bounding box center [768, 31] width 9 height 9
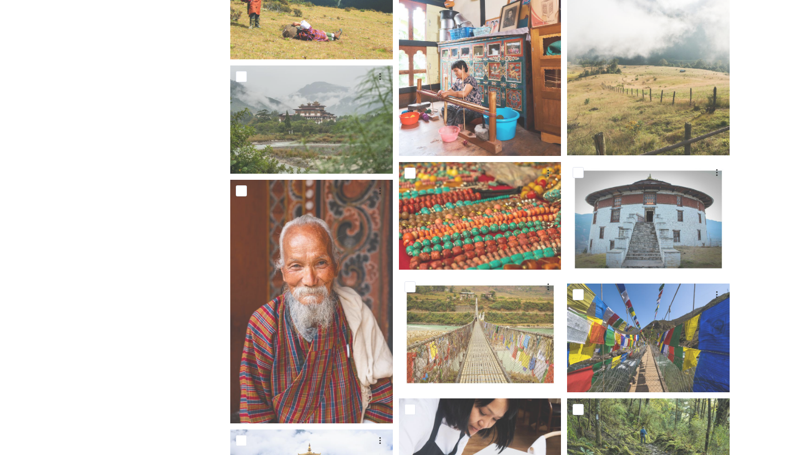
scroll to position [9607, 0]
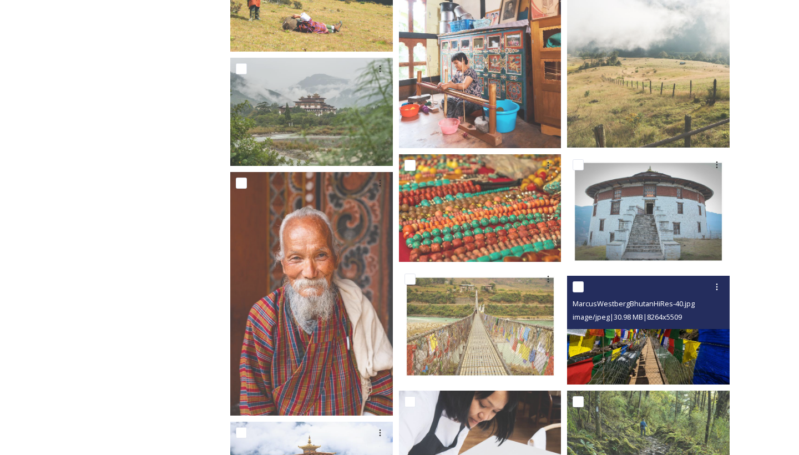
click at [649, 335] on img at bounding box center [648, 330] width 162 height 108
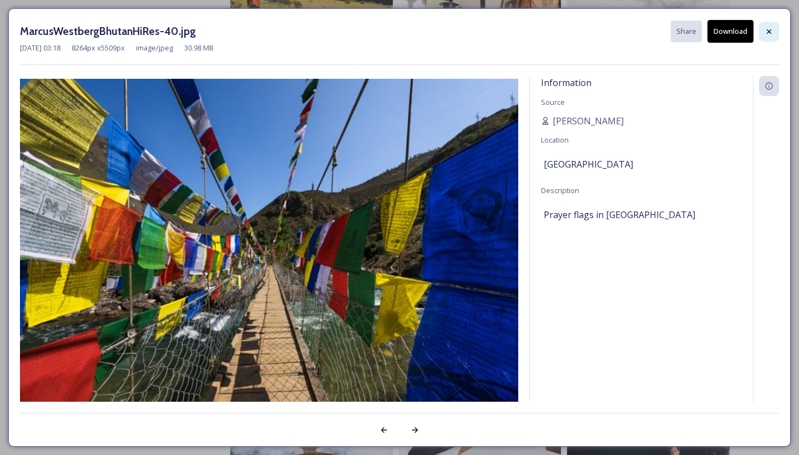
click at [734, 34] on icon at bounding box center [768, 31] width 9 height 9
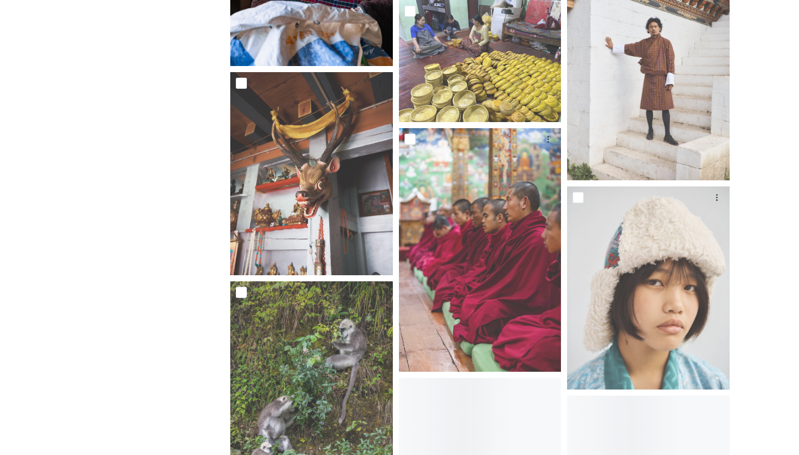
scroll to position [16599, 0]
